Goal: Information Seeking & Learning: Learn about a topic

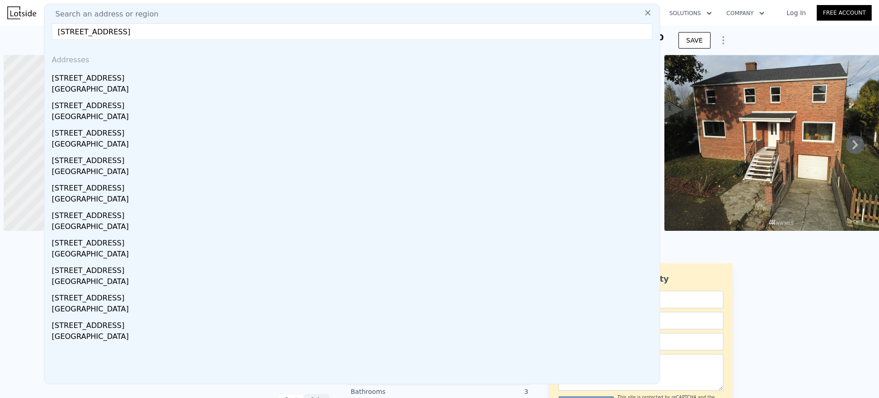
scroll to position [0, 4]
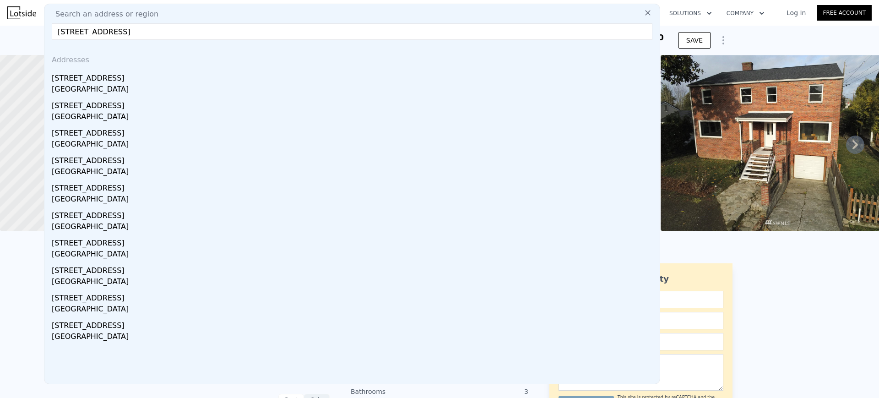
type input "[STREET_ADDRESS]"
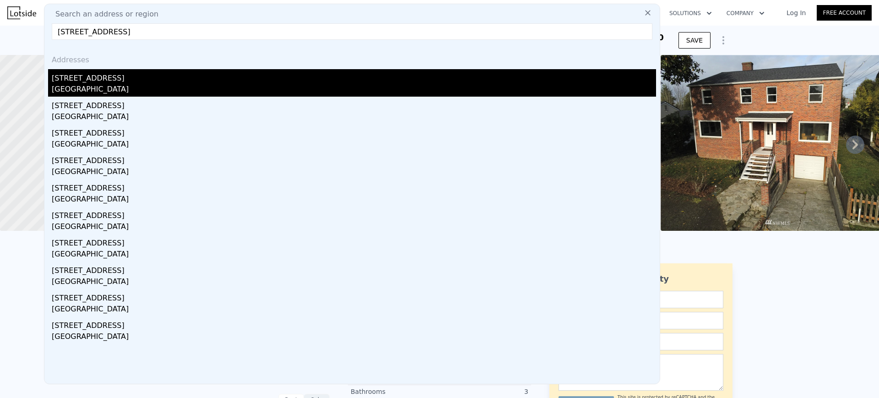
drag, startPoint x: 0, startPoint y: 0, endPoint x: 218, endPoint y: 70, distance: 229.0
click at [218, 70] on div "[STREET_ADDRESS]" at bounding box center [354, 76] width 604 height 15
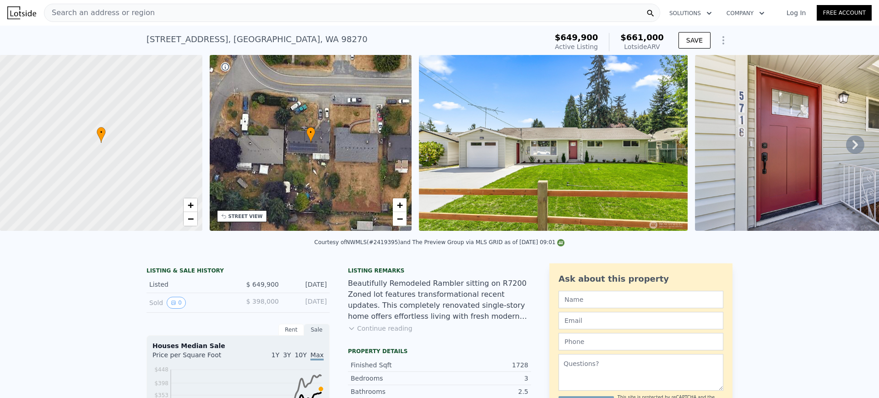
click at [315, 8] on div "Search an address or region" at bounding box center [352, 13] width 616 height 18
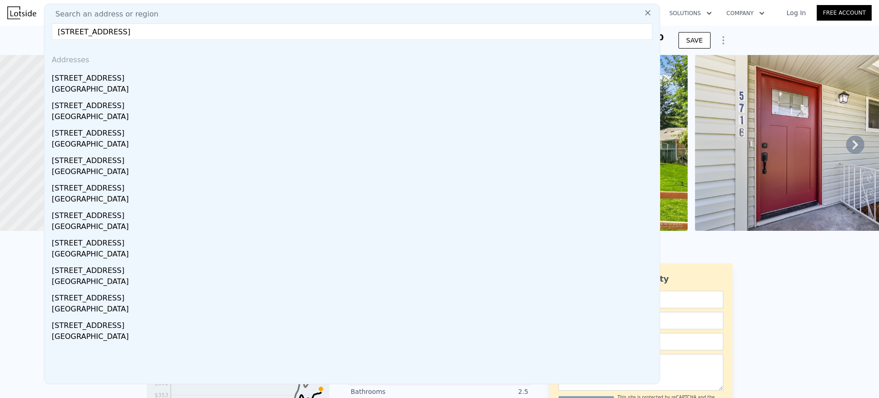
type input "[STREET_ADDRESS]"
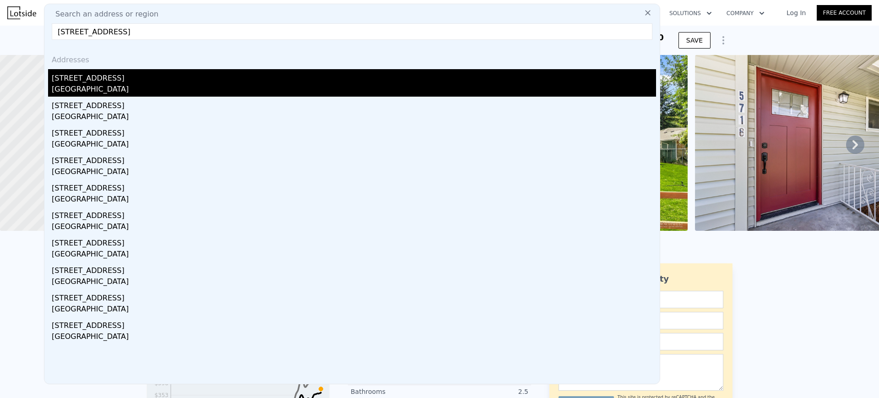
click at [245, 85] on div "[GEOGRAPHIC_DATA]" at bounding box center [354, 90] width 604 height 13
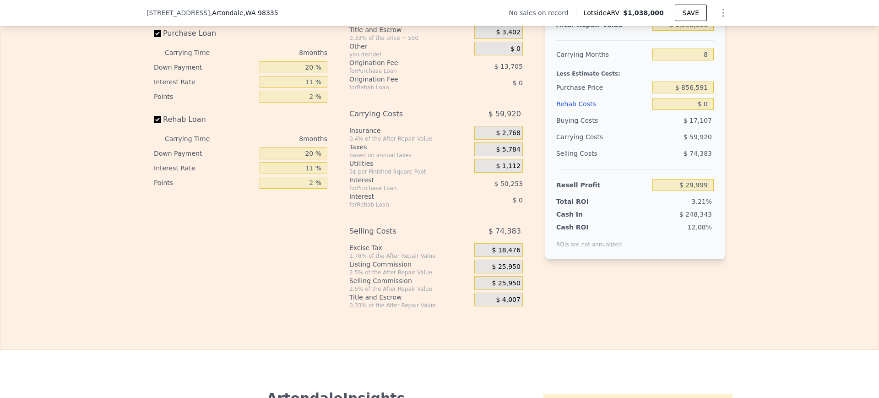
scroll to position [1198, 0]
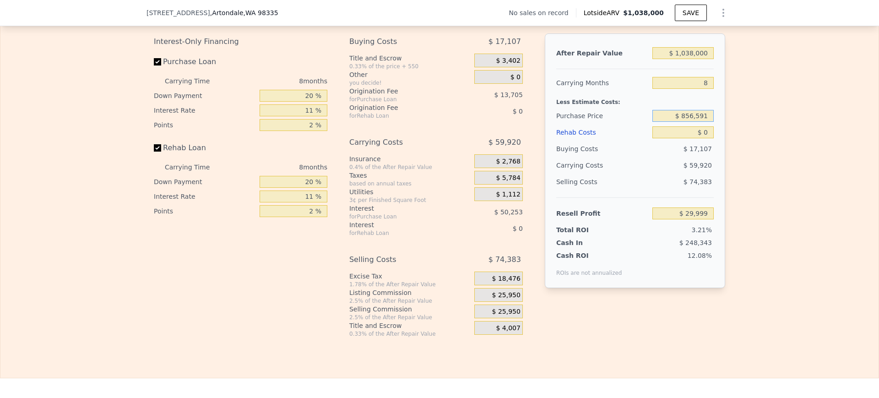
click at [699, 122] on input "$ 856,591" at bounding box center [682, 116] width 61 height 12
type input "$ 8"
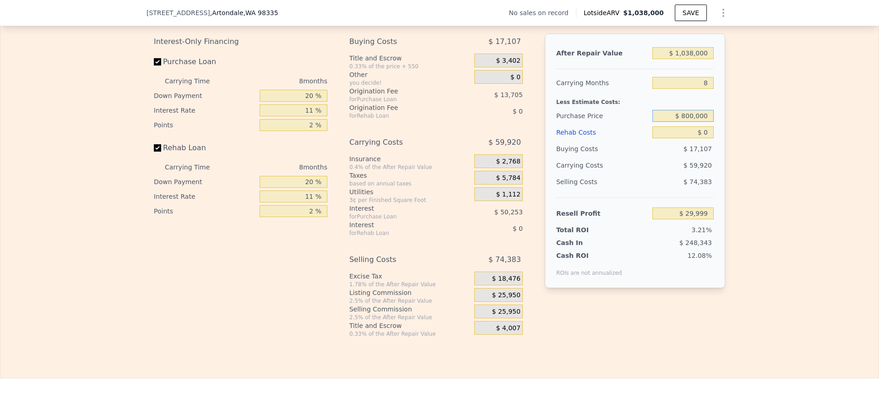
type input "$ 800,000"
click at [726, 146] on div "Edit the assumptions in yellow boxes. Input profit to calculate an offer price.…" at bounding box center [439, 167] width 586 height 341
type input "$ 91,003"
click at [701, 89] on input "8" at bounding box center [682, 83] width 61 height 12
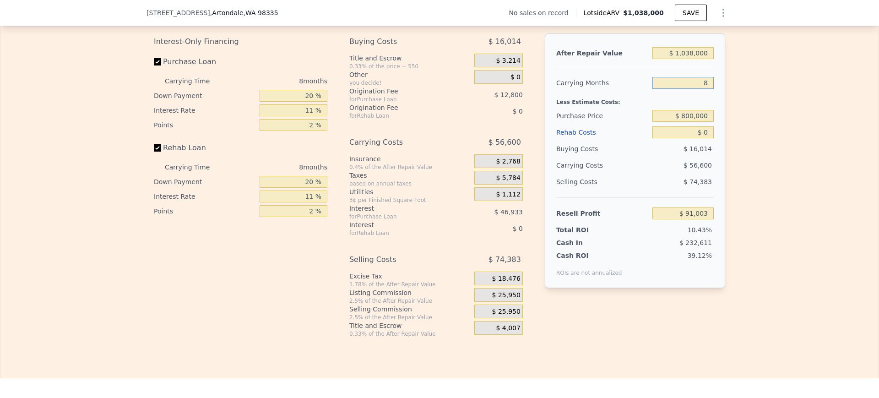
type input "3"
type input "$ 126,378"
type input "3"
click at [685, 108] on div "Less Estimate Costs:" at bounding box center [634, 99] width 157 height 16
click at [692, 59] on input "$ 1,038,000" at bounding box center [682, 53] width 61 height 12
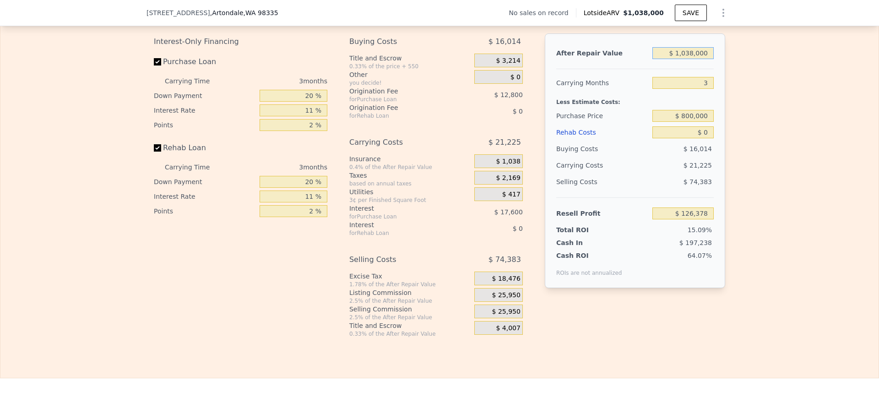
click at [692, 59] on input "$ 1,038,000" at bounding box center [682, 53] width 61 height 12
type input "$ 10"
type input "-$ 836,741"
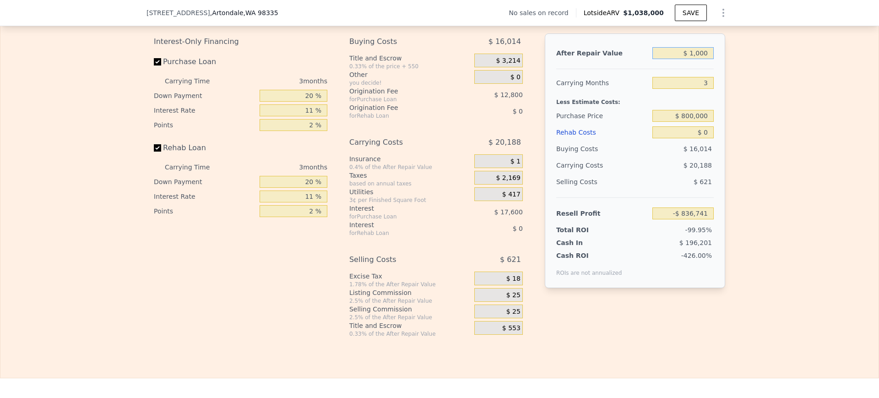
type input "$ 10,000"
type input "-$ 827,472"
type input "$ 1,000,000"
type input "$ 91,119"
click at [733, 72] on div "Edit the assumptions in yellow boxes. Input profit to calculate an offer price.…" at bounding box center [439, 167] width 878 height 341
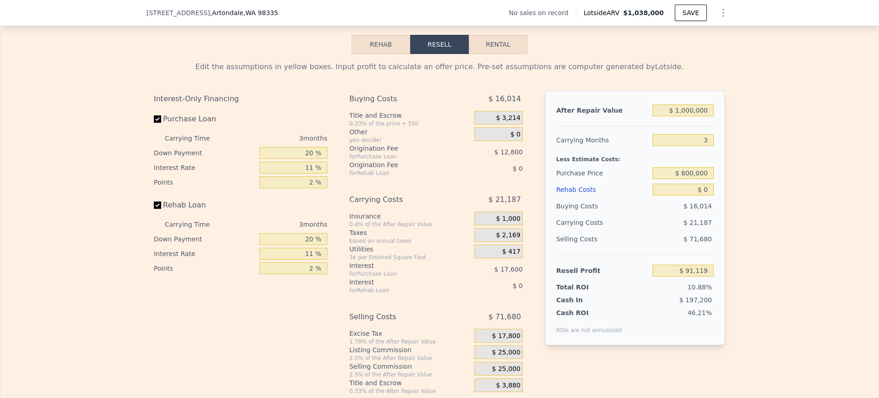
scroll to position [1084, 0]
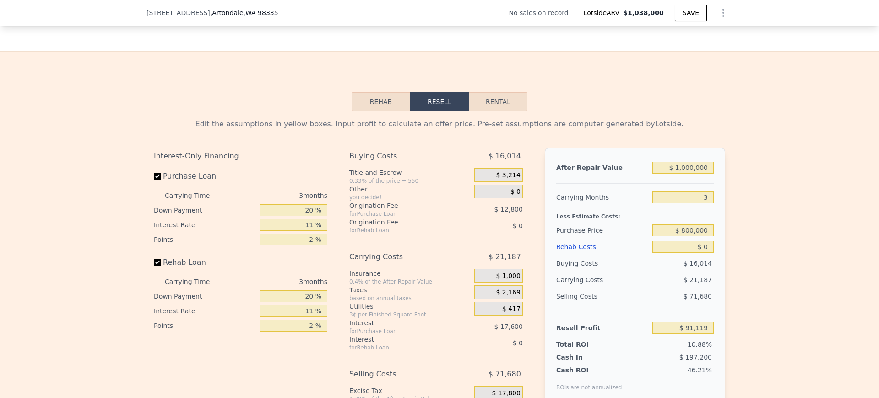
type input "$ 1,038,000"
type input "8"
type input "$ 29,999"
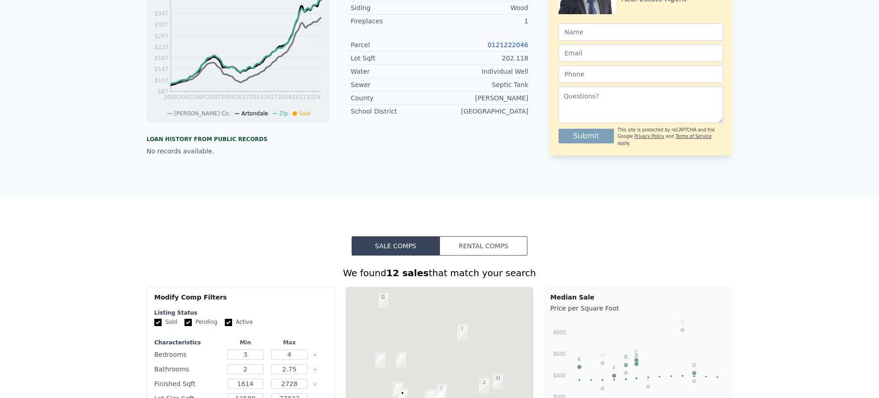
scroll to position [0, 0]
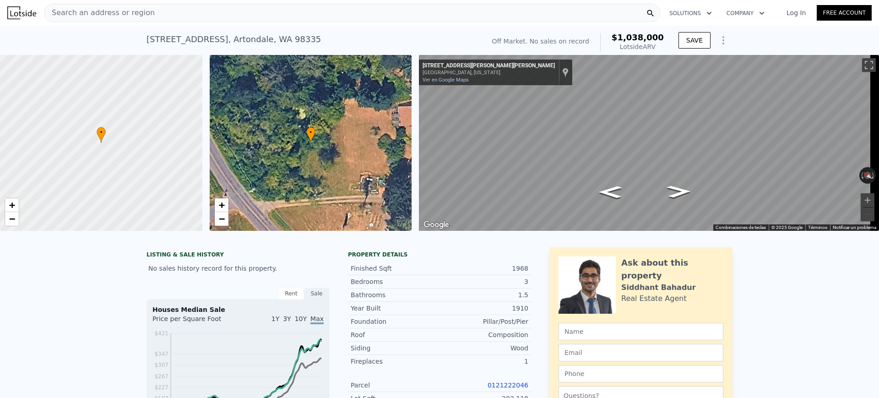
drag, startPoint x: 615, startPoint y: 36, endPoint x: 660, endPoint y: 46, distance: 45.9
click at [661, 45] on div "$1,038,000 Lotside ARV" at bounding box center [632, 42] width 64 height 18
copy div "$1,038,000 Lotside ARV"
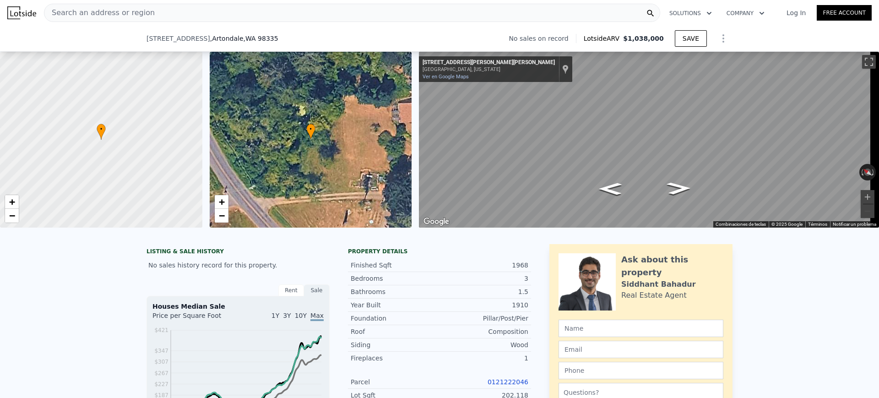
scroll to position [340, 0]
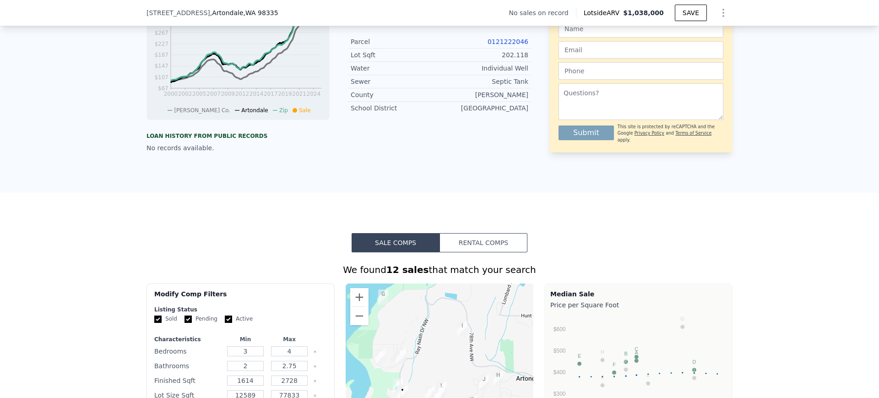
click at [500, 45] on link "0121222046" at bounding box center [508, 41] width 41 height 7
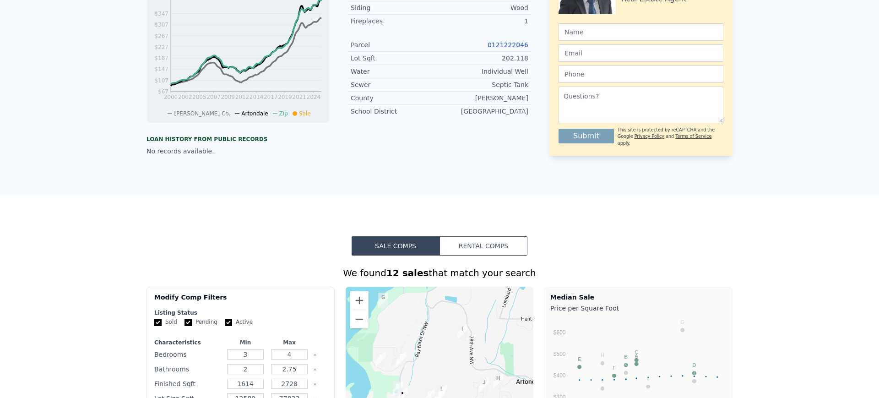
scroll to position [0, 0]
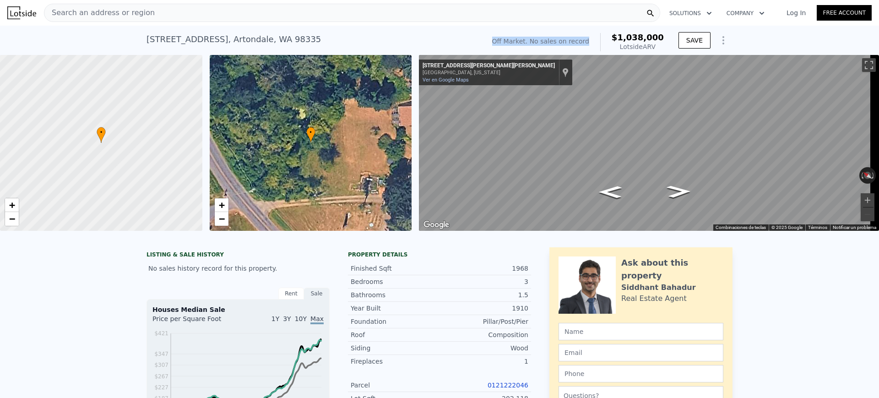
drag, startPoint x: 509, startPoint y: 43, endPoint x: 591, endPoint y: 41, distance: 81.5
click at [600, 39] on div "[STREET_ADDRESS] No sales on record (~ARV $1.038m ) Off Market. No sales on rec…" at bounding box center [439, 42] width 586 height 26
copy div "Off Market. No sales on record"
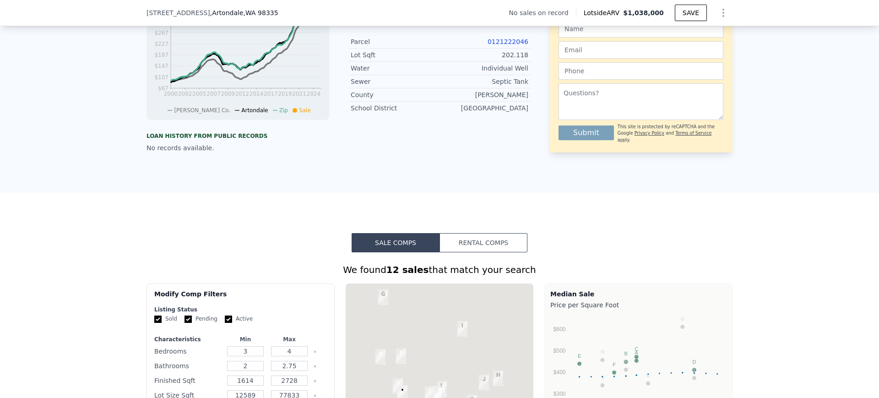
scroll to position [283, 0]
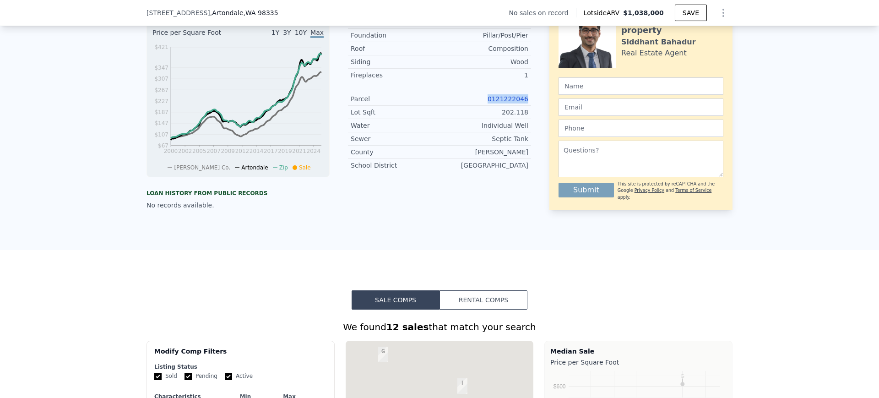
drag, startPoint x: 479, startPoint y: 108, endPoint x: 523, endPoint y: 110, distance: 44.0
click at [523, 103] on div "0121222046" at bounding box center [483, 98] width 89 height 9
copy link "0121222046"
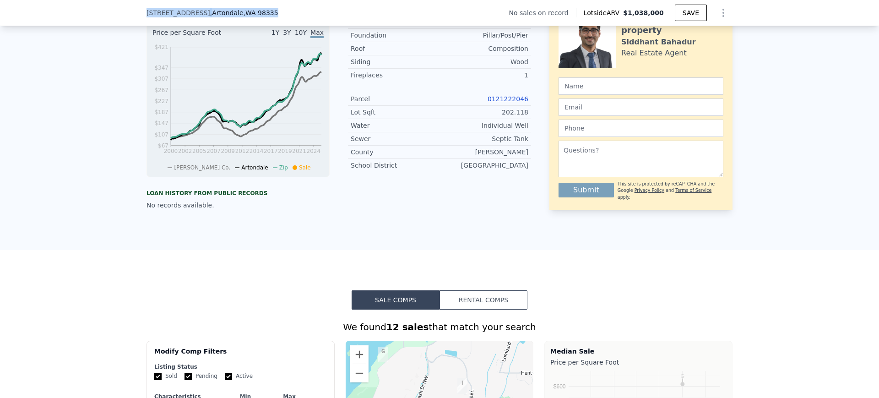
click at [117, 13] on div "[STREET_ADDRESS] No sales on record Lotside ARV $1,038,000 SAVE" at bounding box center [439, 13] width 879 height 26
copy div "[STREET_ADDRESS]"
click at [193, 11] on span "[STREET_ADDRESS]" at bounding box center [178, 12] width 64 height 9
click at [127, 7] on div "[STREET_ADDRESS] No sales on record Lotside ARV $1,038,000 SAVE" at bounding box center [439, 13] width 879 height 26
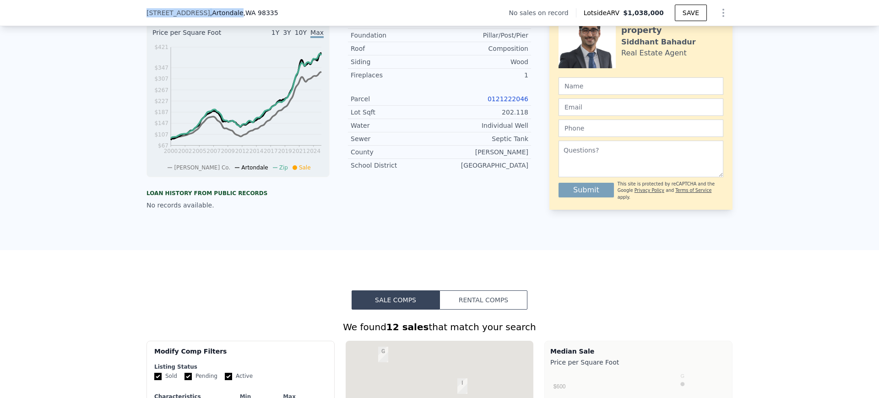
drag, startPoint x: 128, startPoint y: 9, endPoint x: 231, endPoint y: 15, distance: 102.7
click at [231, 15] on div "[STREET_ADDRESS] No sales on record Lotside ARV $1,038,000 SAVE" at bounding box center [439, 13] width 879 height 26
copy div "[STREET_ADDRESS]"
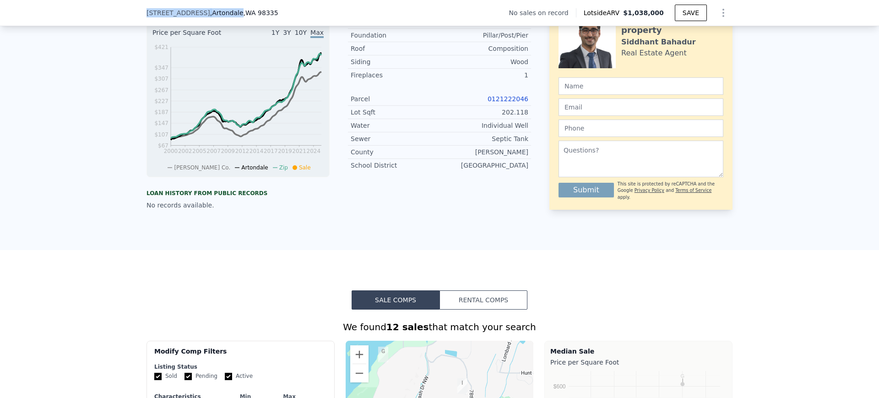
scroll to position [0, 0]
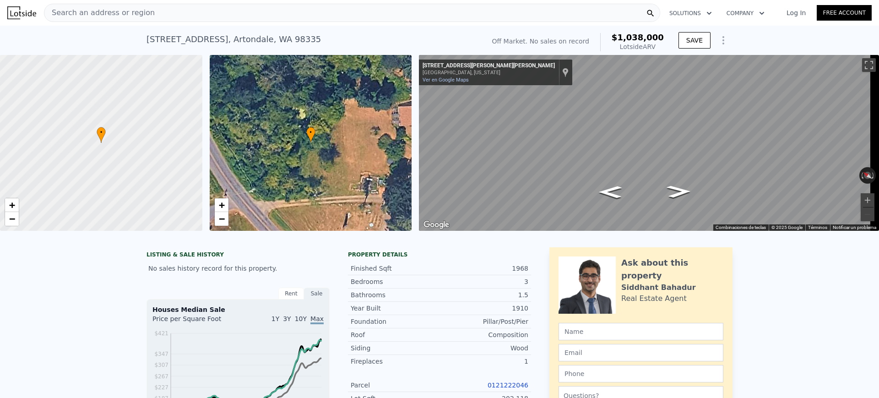
click at [544, 14] on div "Search an address or region" at bounding box center [352, 13] width 616 height 18
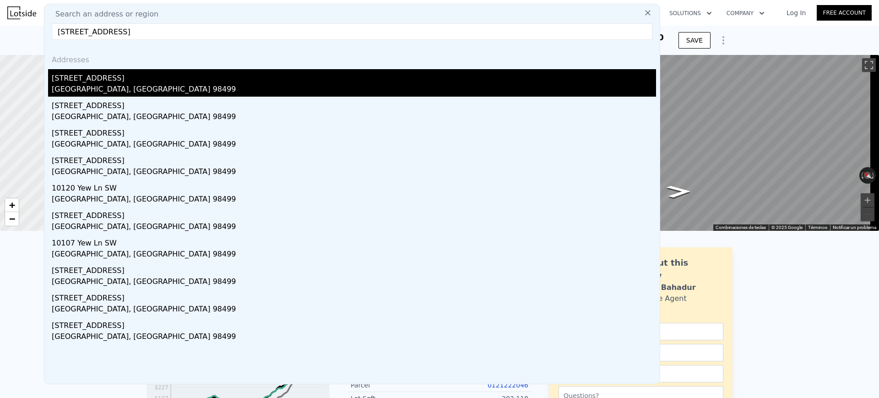
type input "[STREET_ADDRESS]"
click at [320, 80] on div "[STREET_ADDRESS]" at bounding box center [354, 76] width 604 height 15
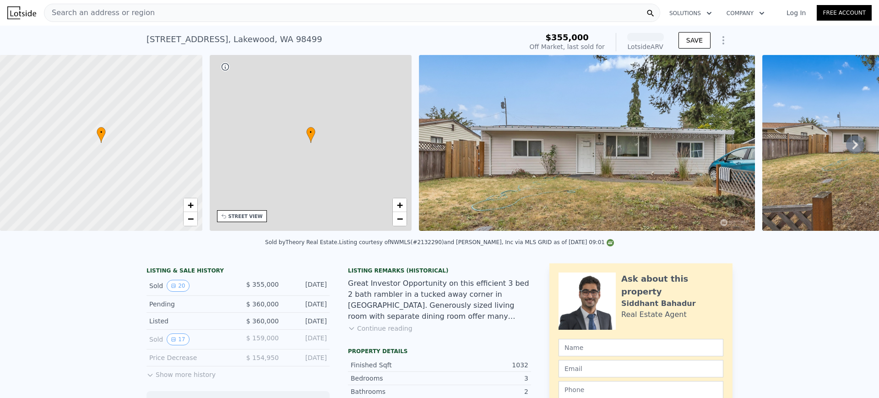
click at [320, 80] on div "• + −" at bounding box center [311, 143] width 202 height 176
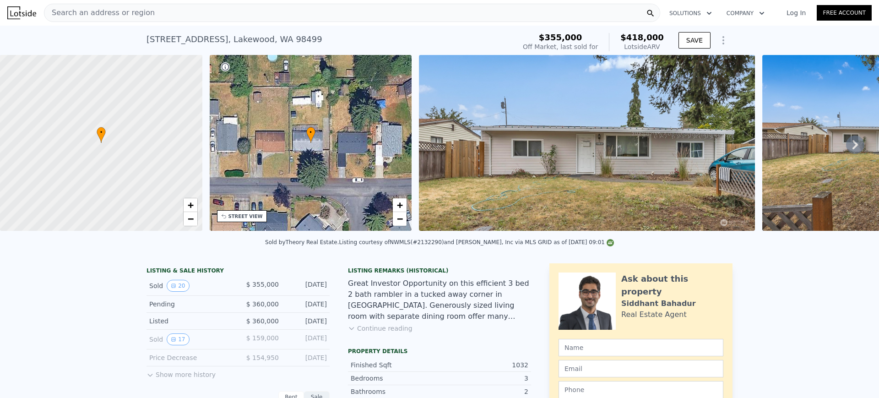
click at [224, 12] on div "Search an address or region" at bounding box center [352, 13] width 616 height 18
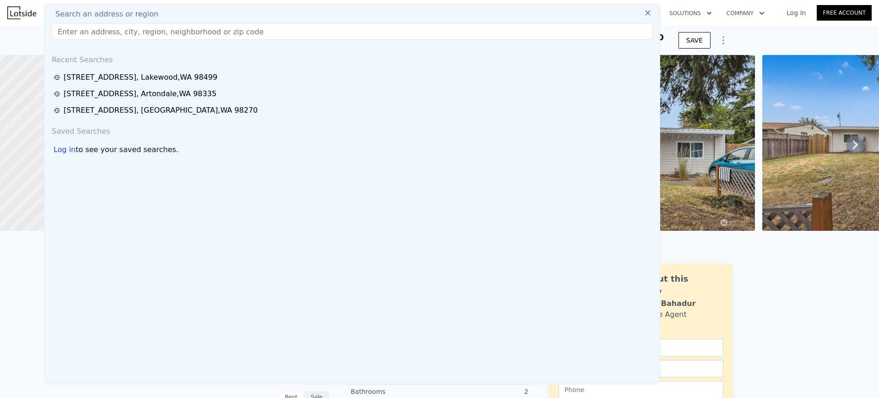
type input "[STREET_ADDRESS][PERSON_NAME]"
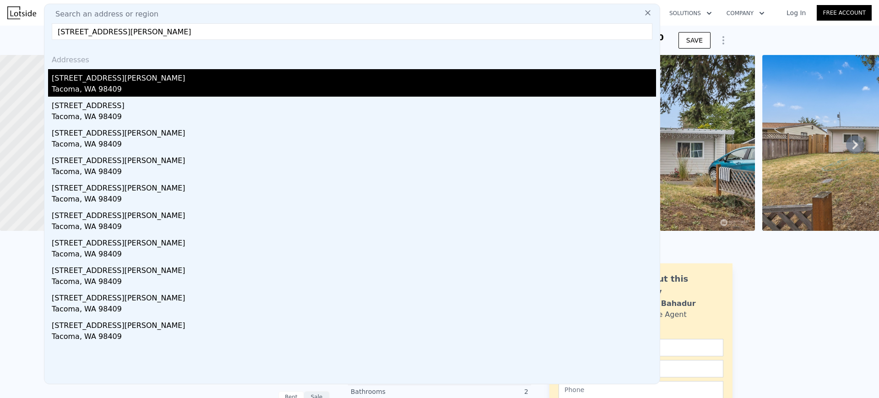
click at [169, 77] on div "[STREET_ADDRESS][PERSON_NAME]" at bounding box center [354, 76] width 604 height 15
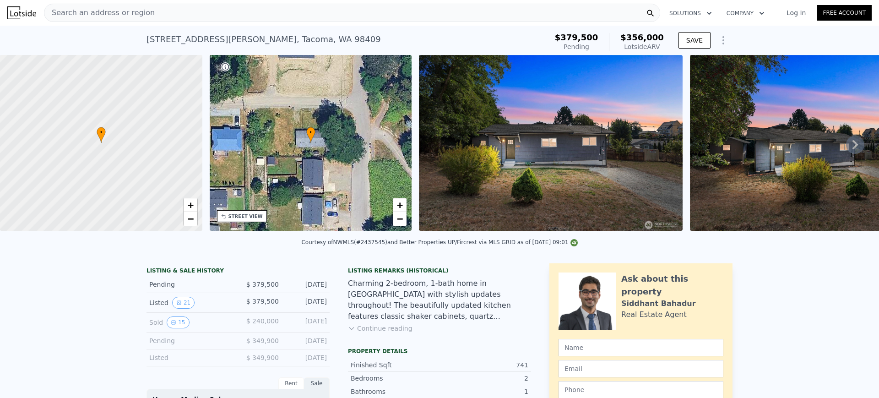
click at [237, 12] on div "Search an address or region" at bounding box center [352, 13] width 616 height 18
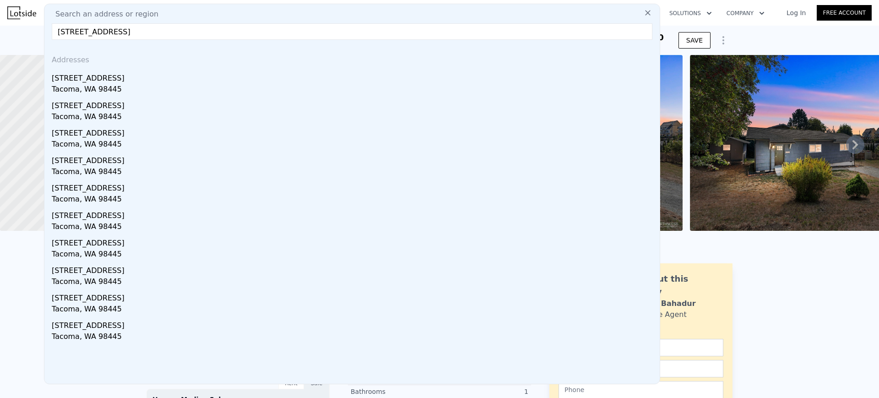
type input "[STREET_ADDRESS]"
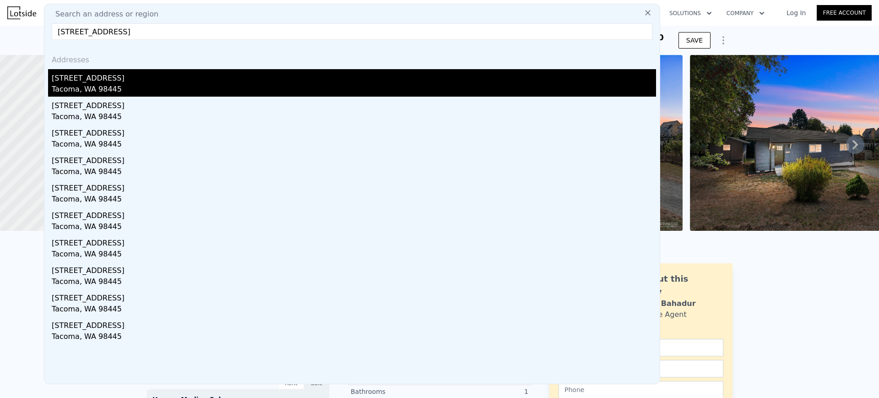
click at [217, 74] on div "[STREET_ADDRESS]" at bounding box center [354, 76] width 604 height 15
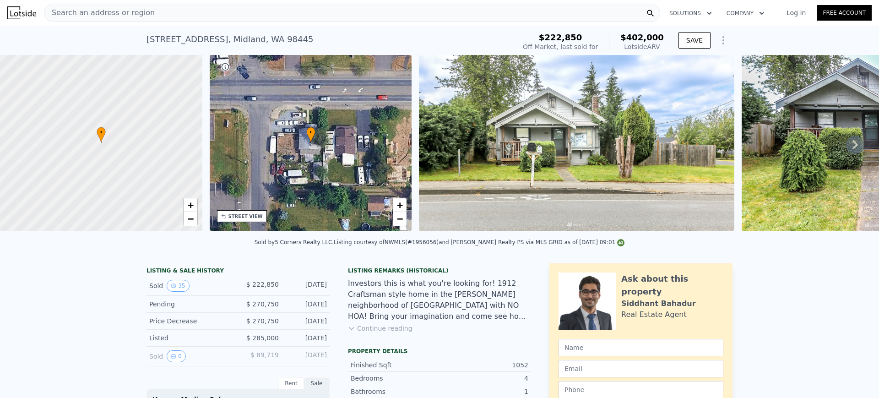
click at [262, 14] on div "Search an address or region" at bounding box center [352, 13] width 616 height 18
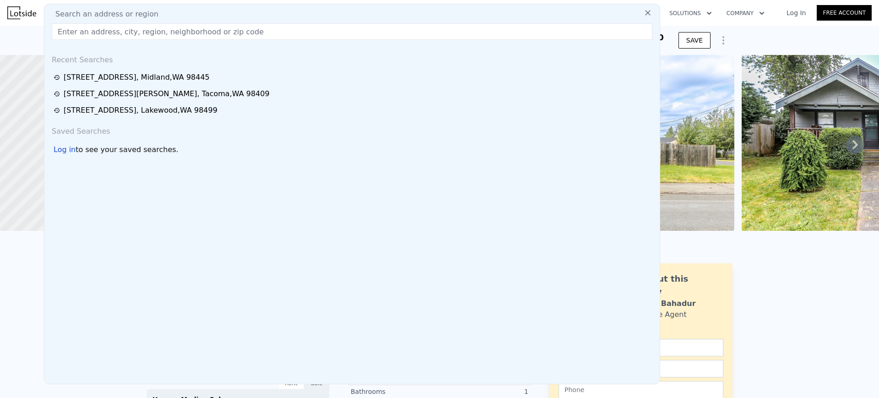
type input "[URL][DOMAIN_NAME]"
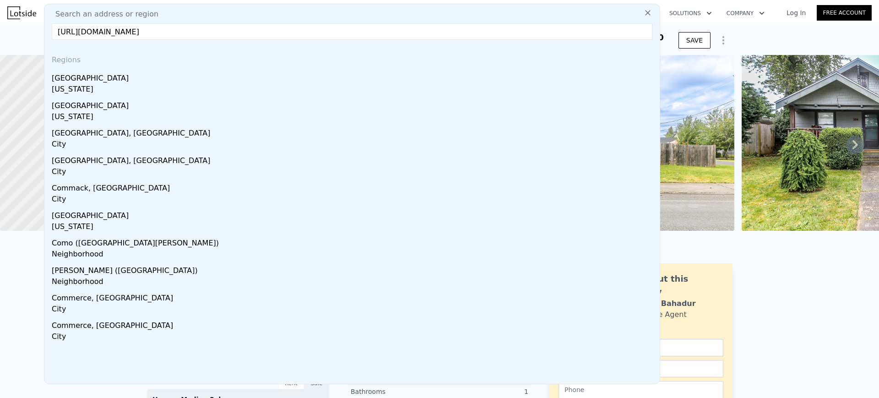
click at [228, 33] on input "[URL][DOMAIN_NAME]" at bounding box center [352, 31] width 601 height 16
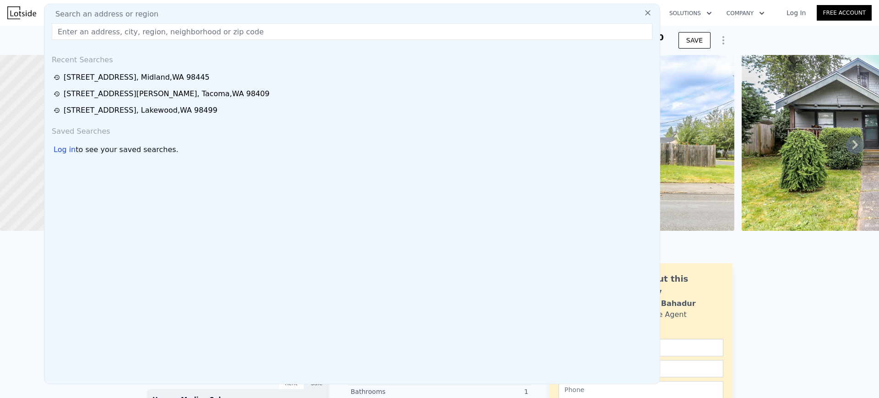
paste input "[STREET_ADDRESS]"
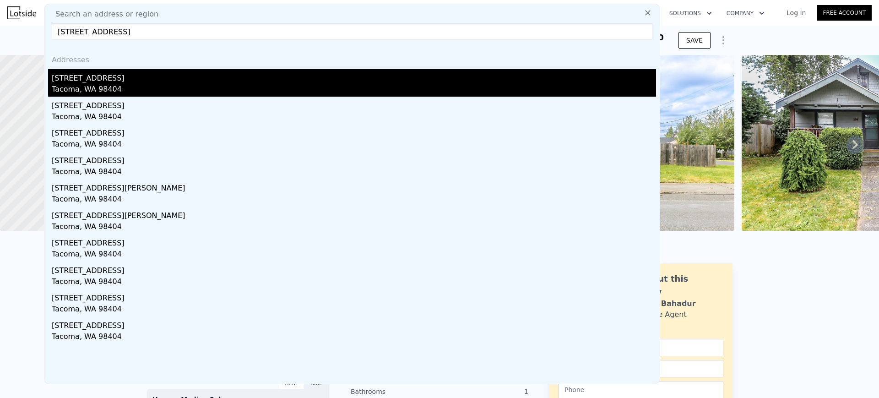
type input "[STREET_ADDRESS]"
click at [108, 86] on div "Tacoma, WA 98404" at bounding box center [354, 90] width 604 height 13
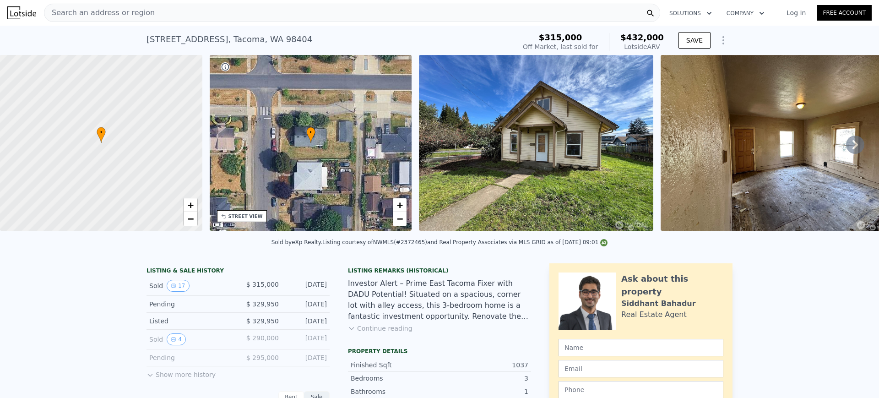
drag, startPoint x: 588, startPoint y: 35, endPoint x: 661, endPoint y: 46, distance: 73.1
click at [661, 46] on div "$315,000 Off Market, last sold for $432,000 Lotside ARV" at bounding box center [593, 42] width 141 height 18
copy div "$315,000 Off Market, last sold for $432,000 Lotside ARV"
click at [206, 15] on div "Search an address or region" at bounding box center [352, 13] width 616 height 18
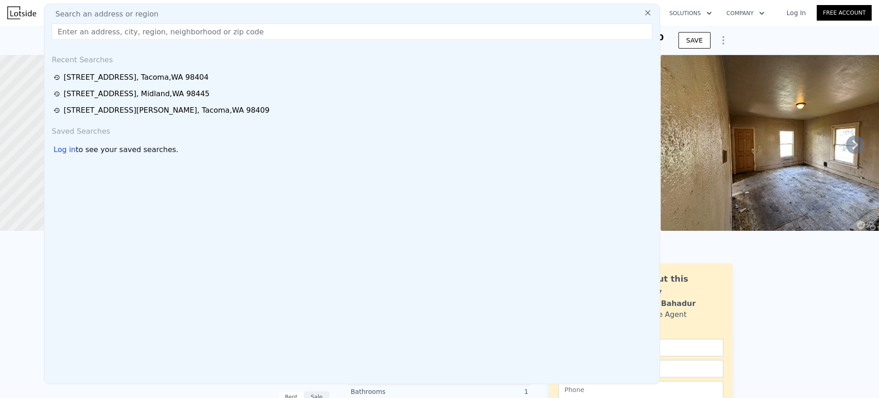
click at [124, 40] on div "Search an address or region Recent Searches [STREET_ADDRESS] [STREET_ADDRESS] […" at bounding box center [352, 194] width 616 height 380
paste input "[STREET_ADDRESS]"
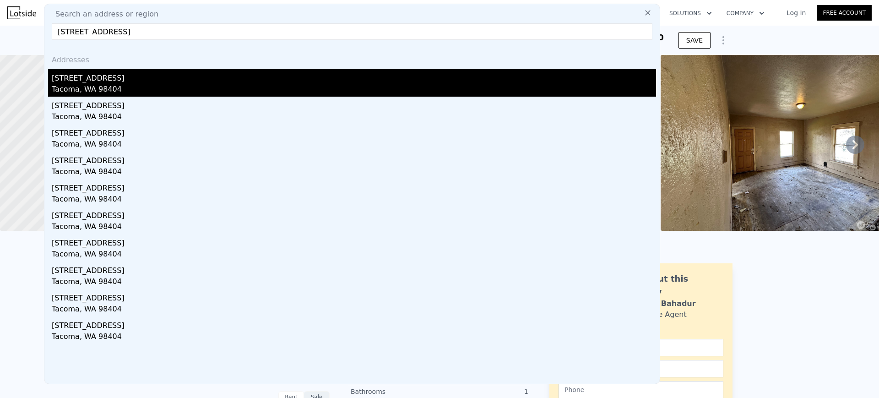
type input "[STREET_ADDRESS]"
click at [125, 77] on div "[STREET_ADDRESS]" at bounding box center [354, 76] width 604 height 15
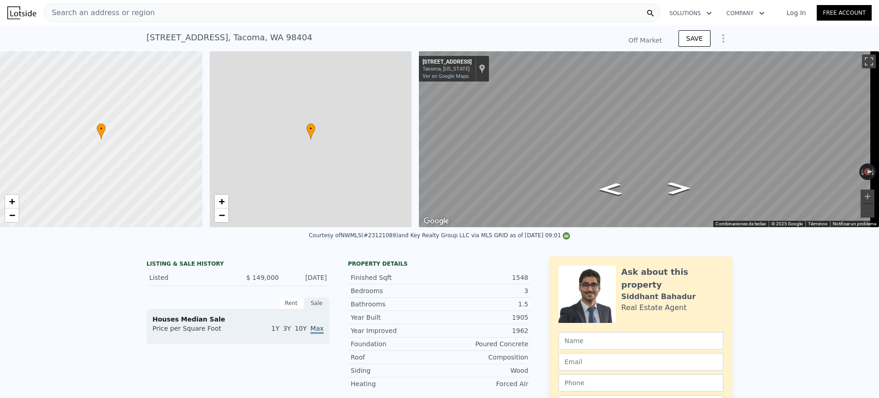
type input "-$ 162,110"
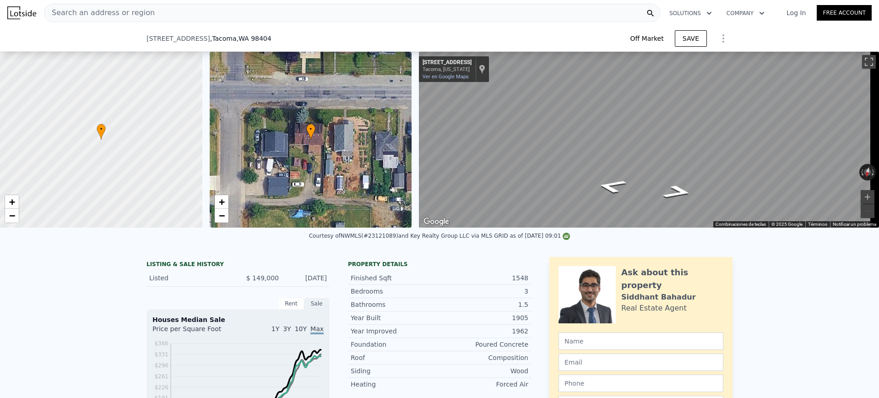
type input "$ 476,000"
type input "$ 279,937"
click at [719, 37] on icon "Show Options" at bounding box center [723, 38] width 11 height 11
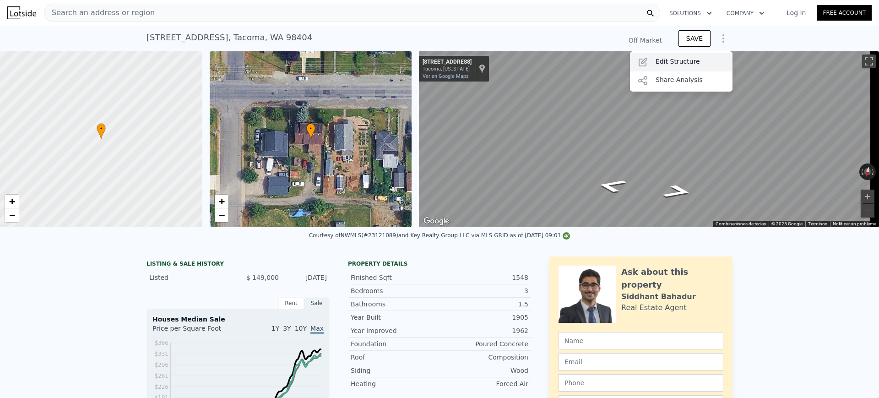
click at [705, 58] on div "Edit Structure" at bounding box center [681, 62] width 103 height 18
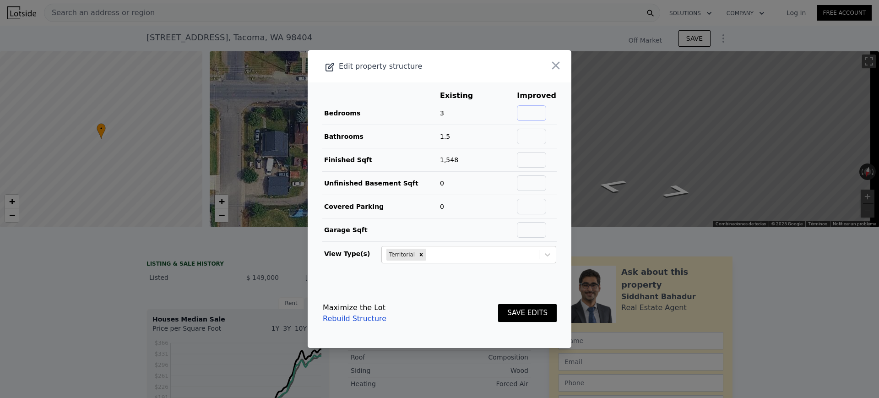
click at [531, 113] on input "text" at bounding box center [531, 113] width 29 height 16
type input "3"
click at [530, 139] on input "text" at bounding box center [531, 137] width 29 height 16
type input "1.5"
click at [521, 156] on input "text" at bounding box center [531, 160] width 29 height 16
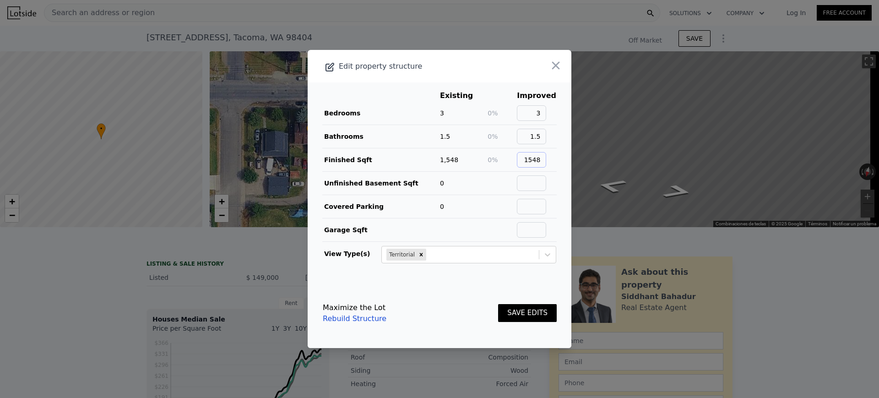
type input "1548"
click at [535, 181] on input "text" at bounding box center [531, 183] width 29 height 16
type input "0"
click at [535, 205] on input "text" at bounding box center [531, 207] width 29 height 16
type input "0"
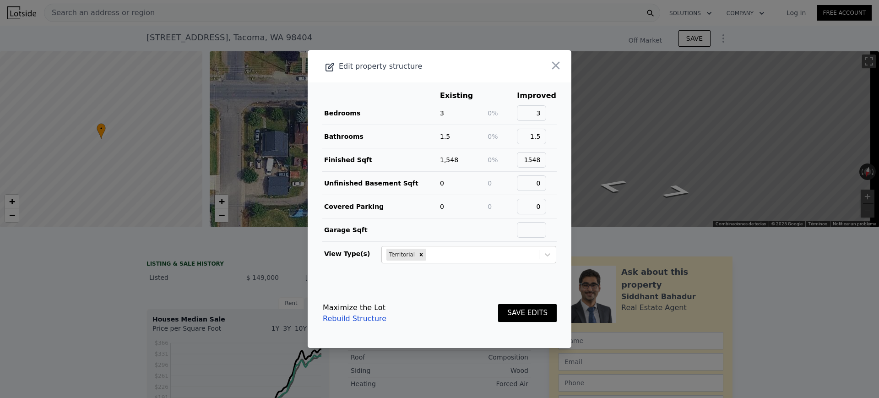
click at [501, 309] on button "SAVE EDITS" at bounding box center [527, 313] width 59 height 18
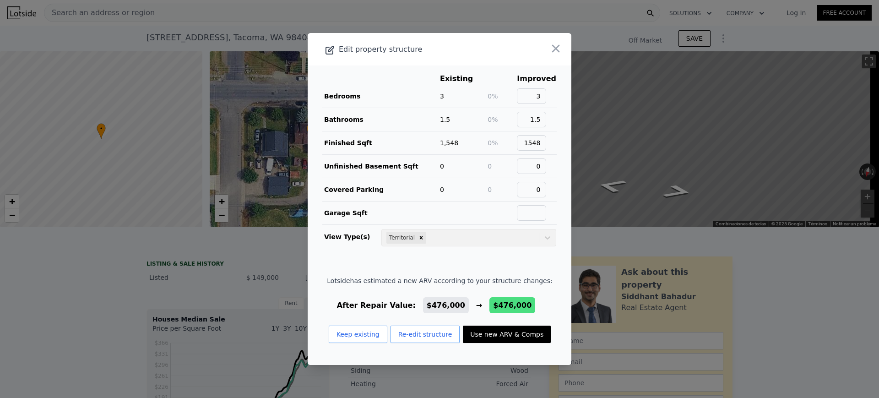
click at [496, 340] on button "Use new ARV & Comps" at bounding box center [507, 333] width 88 height 17
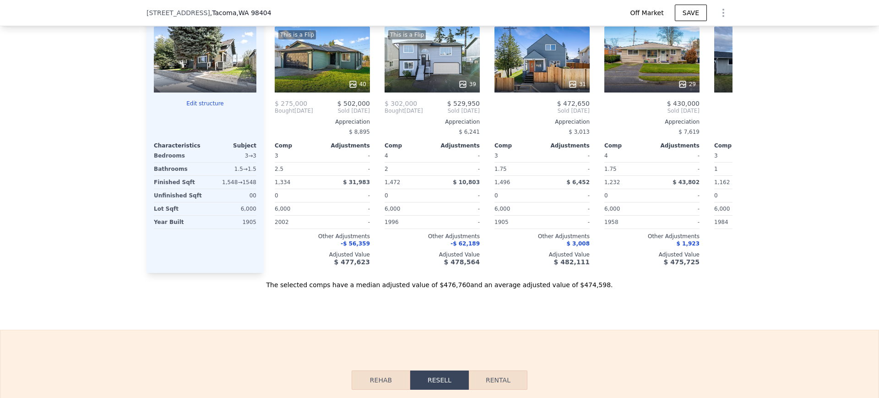
scroll to position [1374, 0]
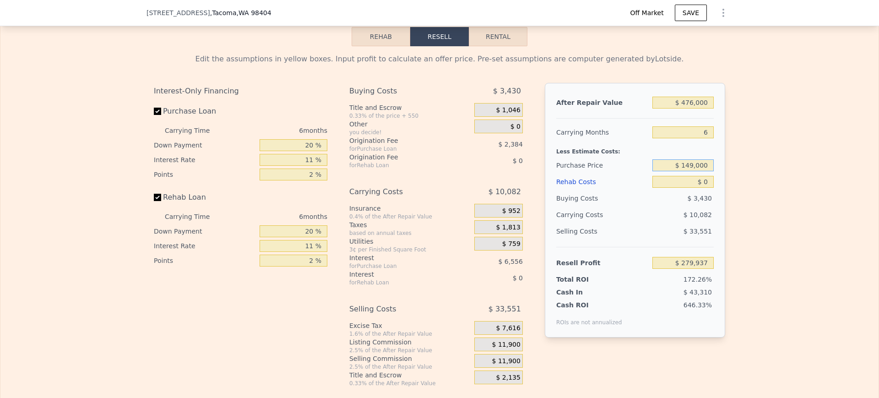
click at [696, 171] on input "$ 149,000" at bounding box center [682, 165] width 61 height 12
click at [694, 171] on input "$ 1,490,300" at bounding box center [682, 165] width 61 height 12
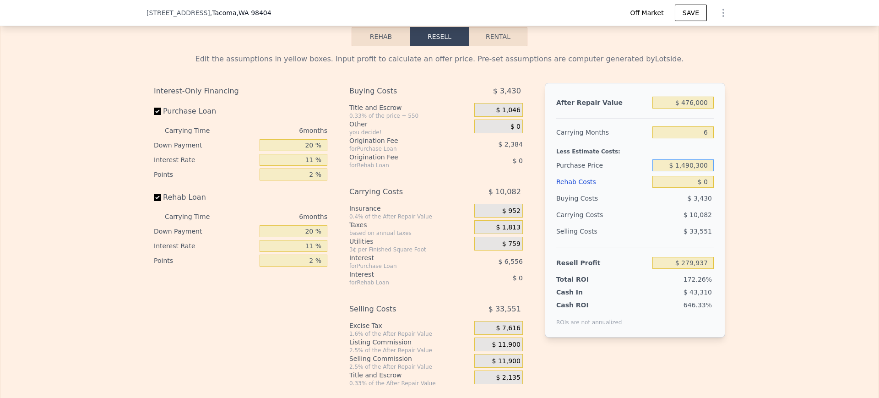
click at [694, 171] on input "$ 1,490,300" at bounding box center [682, 165] width 61 height 12
type input "$ 375,000"
type input "$ 39,626"
type input "$ 345,000"
click at [641, 297] on div "$ 102,823" at bounding box center [665, 291] width 97 height 9
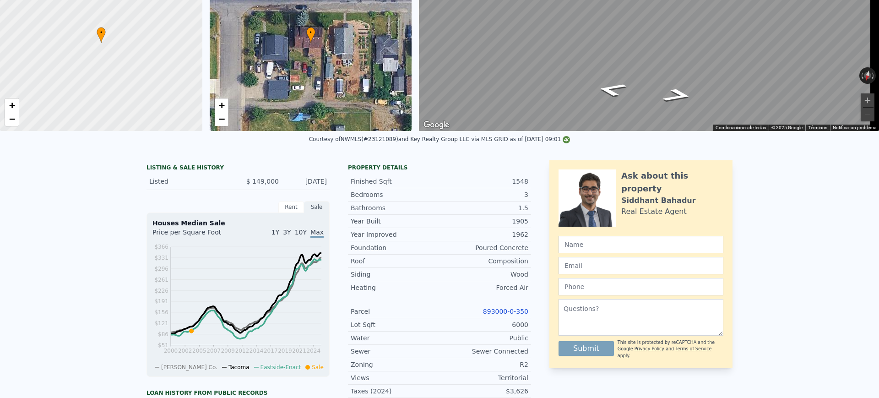
scroll to position [0, 0]
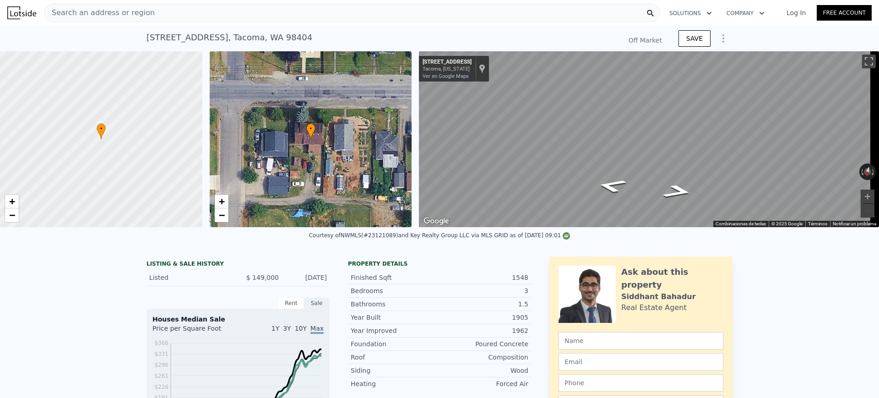
drag, startPoint x: 142, startPoint y: 286, endPoint x: 324, endPoint y: 288, distance: 182.2
click at [324, 286] on div "Listed $ 149,000 [DATE]" at bounding box center [237, 277] width 183 height 17
copy div "Listed $ 149,000 [DATE]"
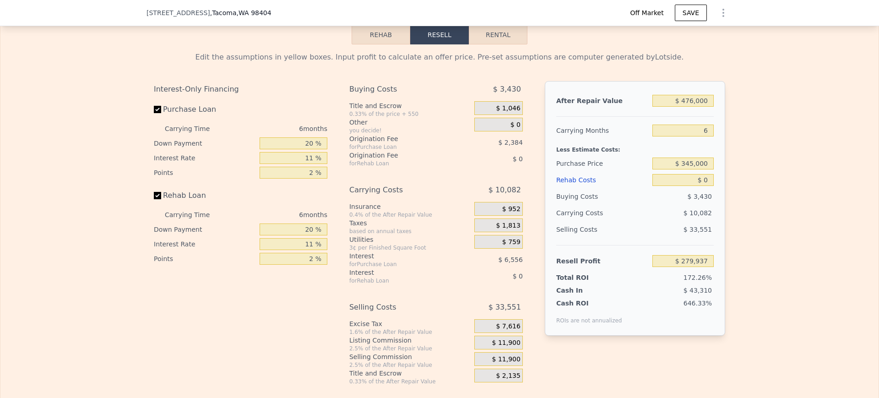
scroll to position [1374, 0]
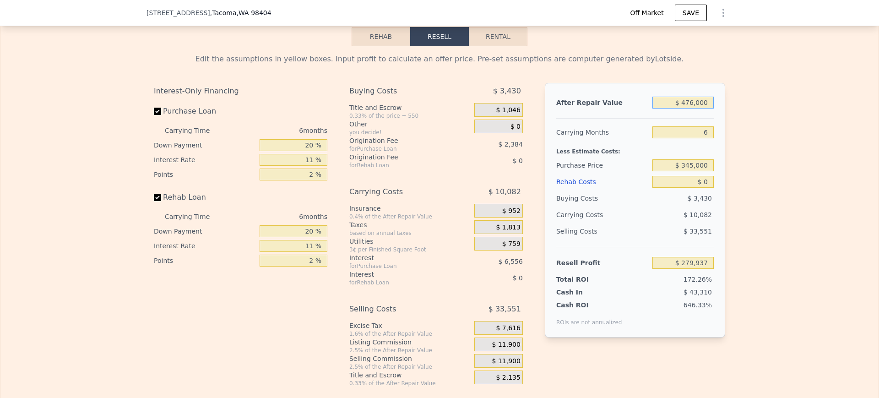
click at [688, 108] on input "$ 476,000" at bounding box center [682, 103] width 61 height 12
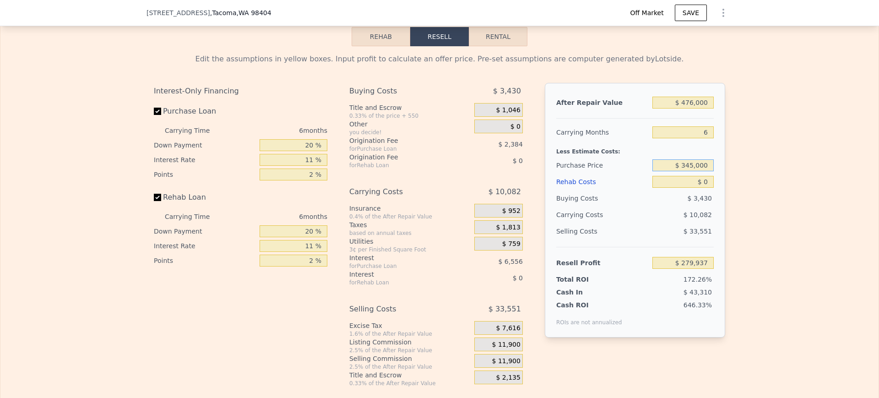
drag, startPoint x: 664, startPoint y: 181, endPoint x: 611, endPoint y: 182, distance: 52.6
click at [732, 182] on div "Edit the assumptions in yellow boxes. Input profit to calculate an offer price.…" at bounding box center [439, 216] width 878 height 341
type input "$ 71,526"
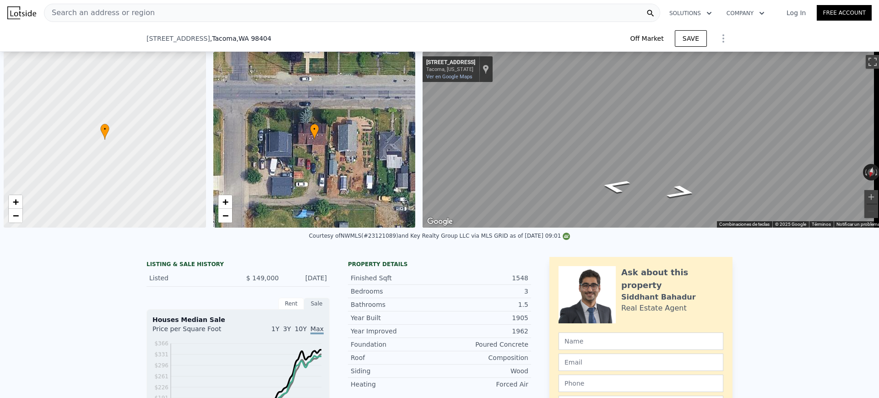
scroll to position [0, 4]
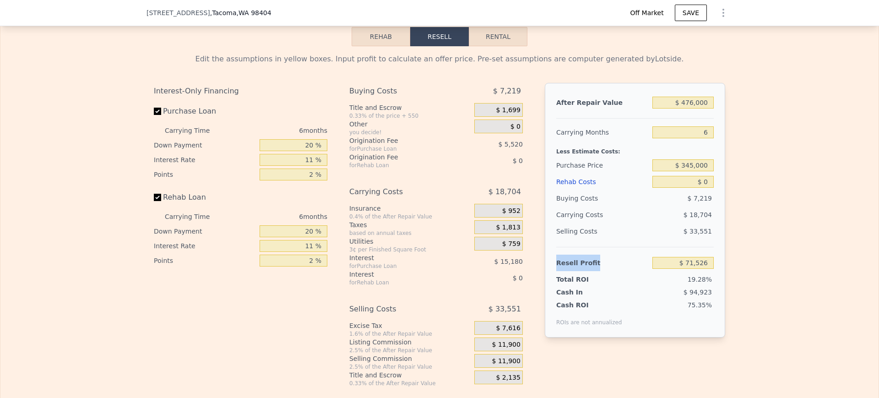
drag, startPoint x: 574, startPoint y: 281, endPoint x: 686, endPoint y: 280, distance: 112.2
click at [671, 271] on div "Resell Profit $ 71,526" at bounding box center [634, 259] width 157 height 24
drag, startPoint x: 686, startPoint y: 280, endPoint x: 737, endPoint y: 281, distance: 50.8
click at [687, 269] on input "$ 71,526" at bounding box center [682, 263] width 61 height 12
click at [737, 281] on div "Edit the assumptions in yellow boxes. Input profit to calculate an offer price.…" at bounding box center [439, 216] width 878 height 341
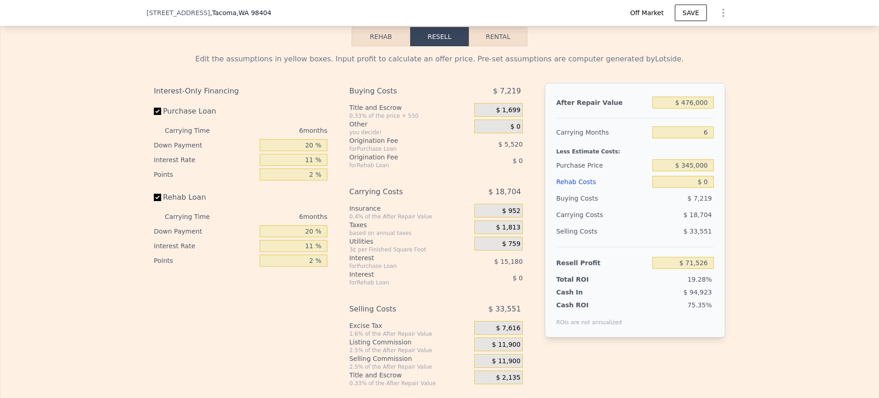
click at [633, 239] on div "Selling Costs" at bounding box center [602, 231] width 92 height 16
click at [684, 269] on input "$ 71,526" at bounding box center [682, 263] width 61 height 12
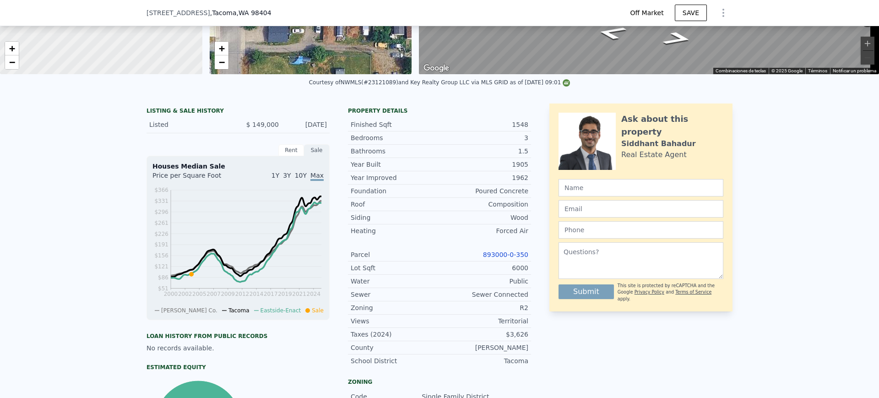
scroll to position [0, 0]
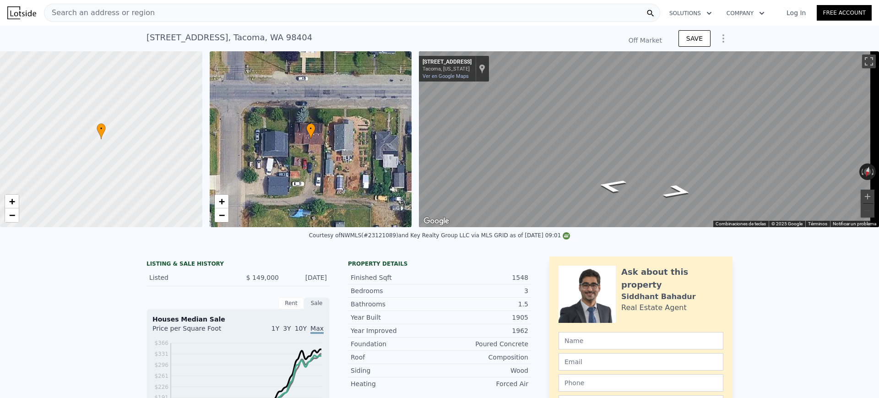
type input "$ 279,937"
type input "$ 149,000"
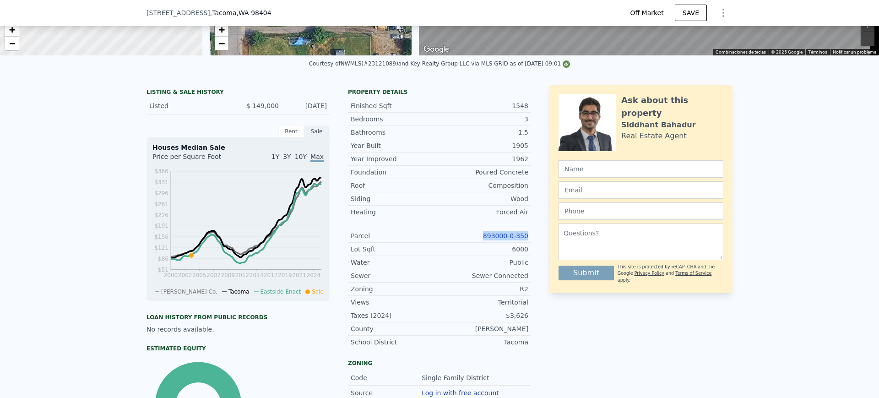
drag, startPoint x: 481, startPoint y: 241, endPoint x: 525, endPoint y: 245, distance: 43.7
click at [525, 243] on div "Parcel 893000-0-350" at bounding box center [439, 235] width 183 height 13
copy link "893000-0-350"
click at [518, 239] on link "893000-0-350" at bounding box center [505, 235] width 45 height 7
drag, startPoint x: 178, startPoint y: 16, endPoint x: 122, endPoint y: 16, distance: 56.3
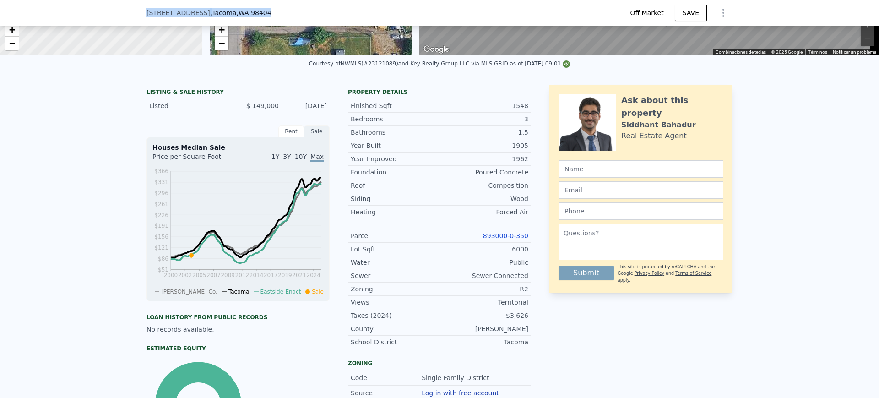
click at [122, 16] on div "908 E 64th St , Tacoma , WA 98404 Off Market SAVE" at bounding box center [439, 13] width 879 height 26
copy div "908 E 64th St , Tacoma , WA 98404"
